Goal: Task Accomplishment & Management: Complete application form

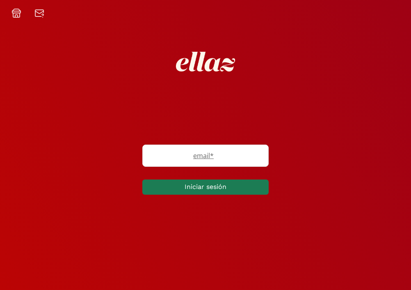
click at [388, 81] on div at bounding box center [205, 61] width 406 height 87
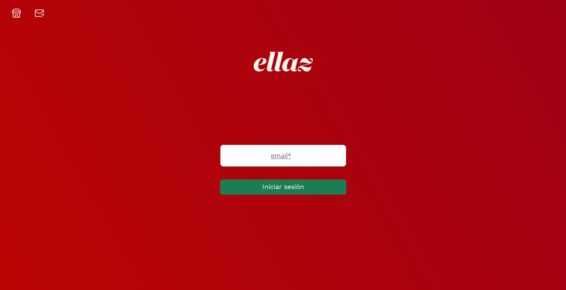
click at [285, 155] on label "email *" at bounding box center [279, 156] width 117 height 10
type input "i"
type input "[PERSON_NAME][EMAIL_ADDRESS][DOMAIN_NAME]"
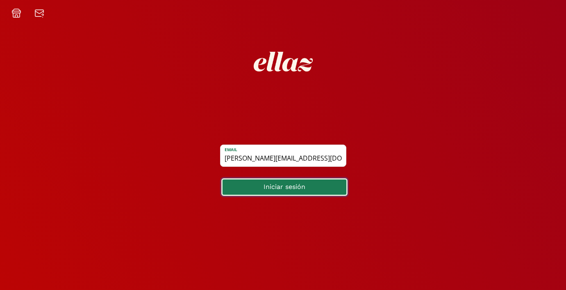
click at [287, 190] on button "Iniciar sesión" at bounding box center [285, 187] width 126 height 18
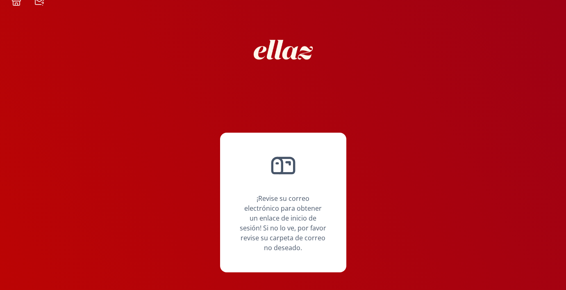
scroll to position [14, 0]
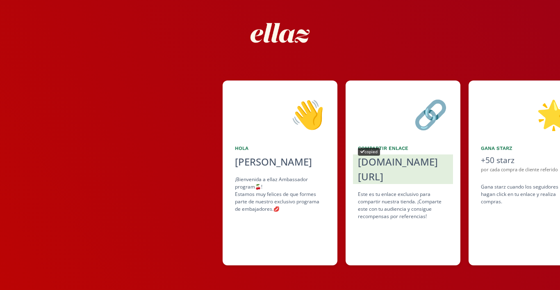
click at [376, 154] on div "copied" at bounding box center [369, 152] width 22 height 8
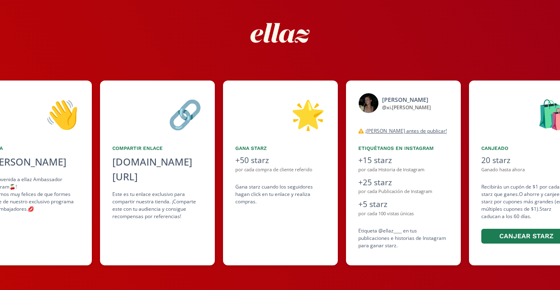
scroll to position [0, 246]
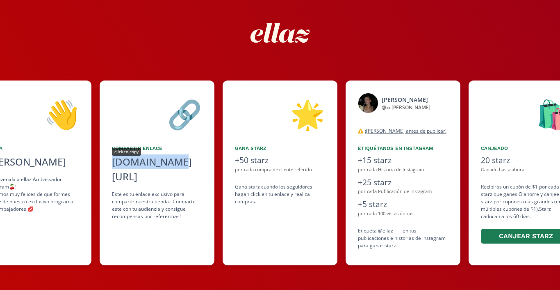
click at [137, 162] on div "alto.to/APX2" at bounding box center [157, 169] width 90 height 30
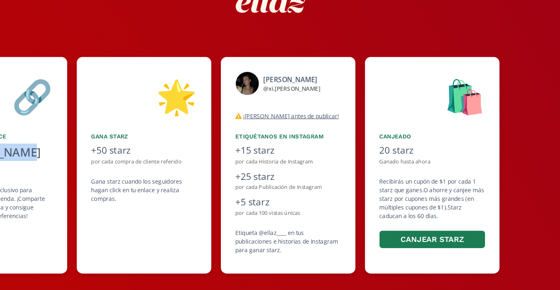
scroll to position [0, 369]
